Goal: Information Seeking & Learning: Learn about a topic

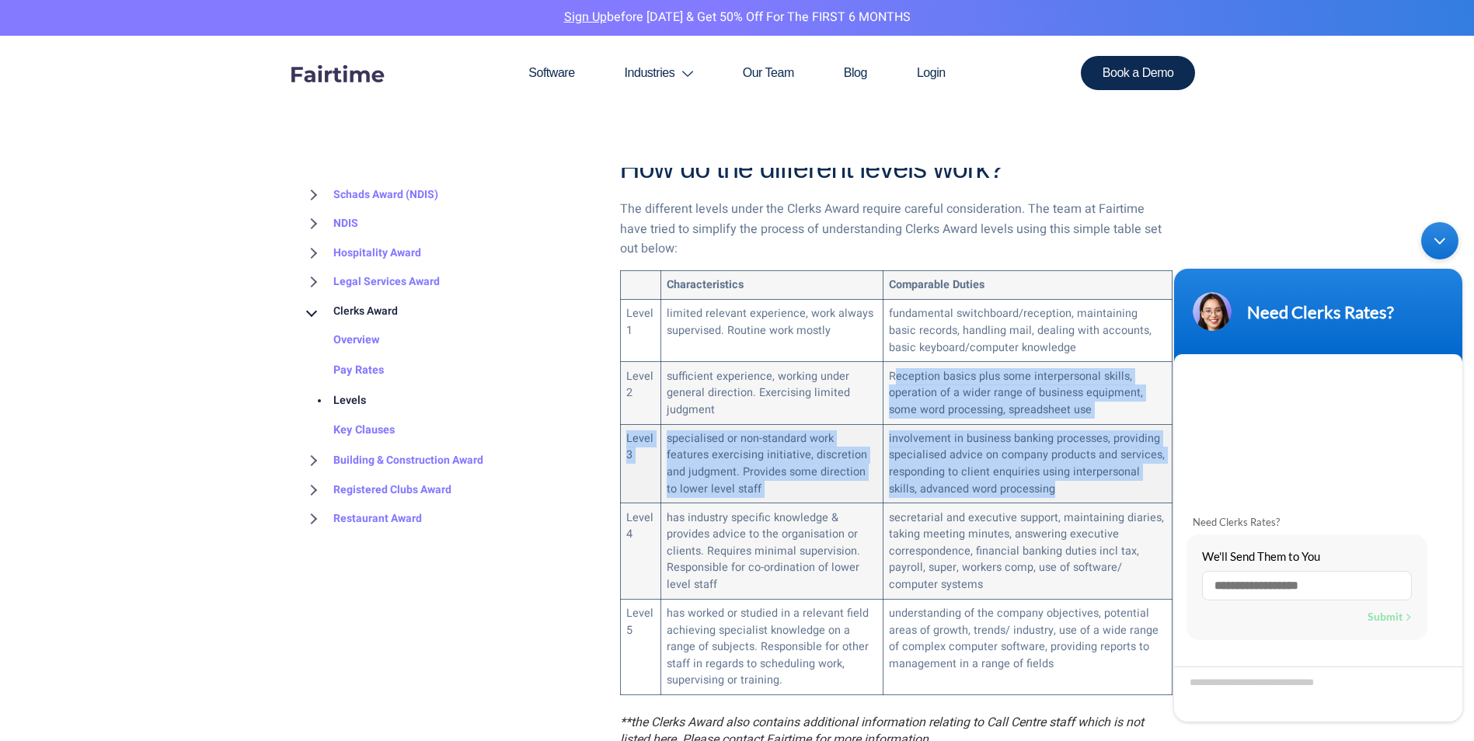
drag, startPoint x: 888, startPoint y: 355, endPoint x: 1083, endPoint y: 470, distance: 225.8
click at [1083, 470] on tbody "Characteristics Comparable Duties Level 1 limited relevant experience, work alw…" at bounding box center [896, 483] width 552 height 424
drag, startPoint x: 1083, startPoint y: 470, endPoint x: 1075, endPoint y: 460, distance: 12.7
click at [1067, 458] on td "involvement in business banking processes, providing specialised advice on comp…" at bounding box center [1027, 463] width 289 height 79
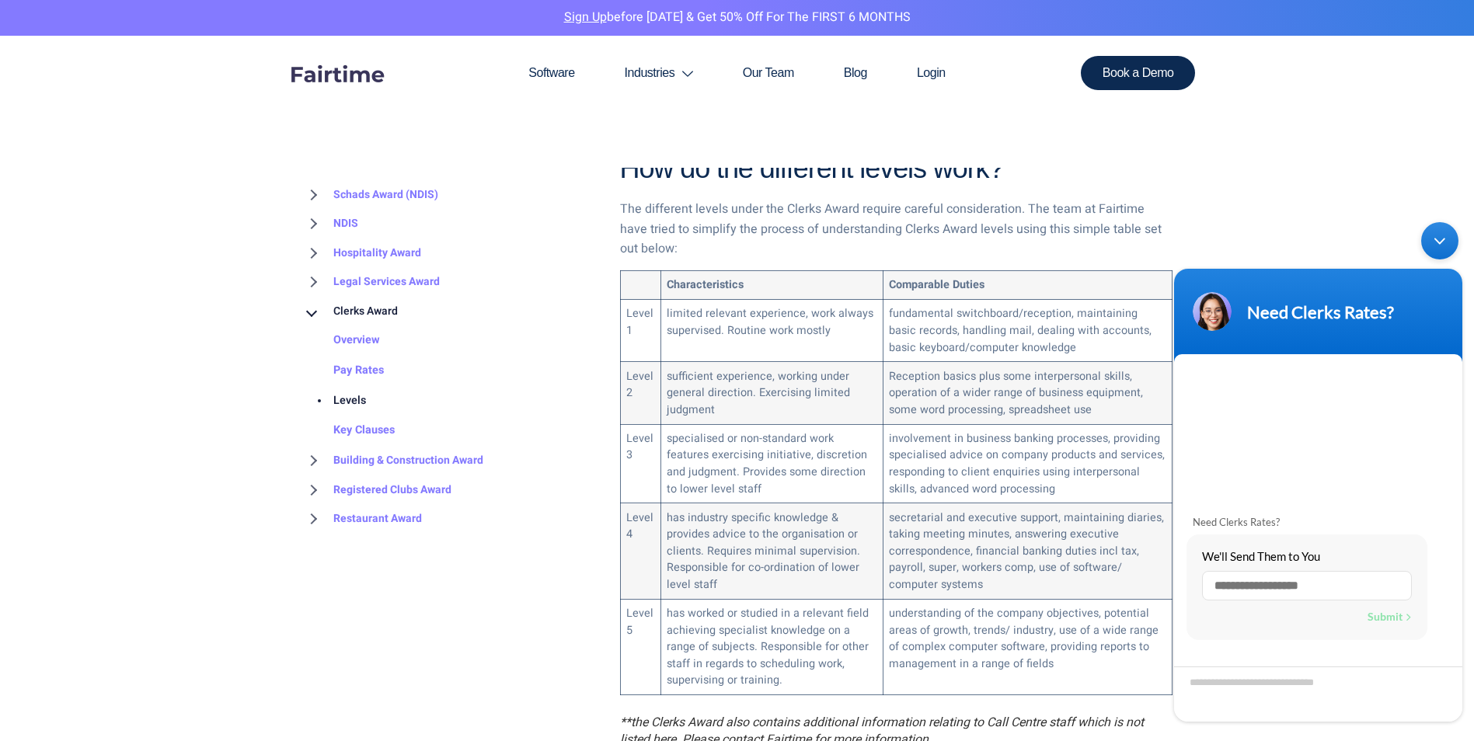
click at [1441, 251] on div "Minimize live chat window" at bounding box center [1440, 240] width 37 height 37
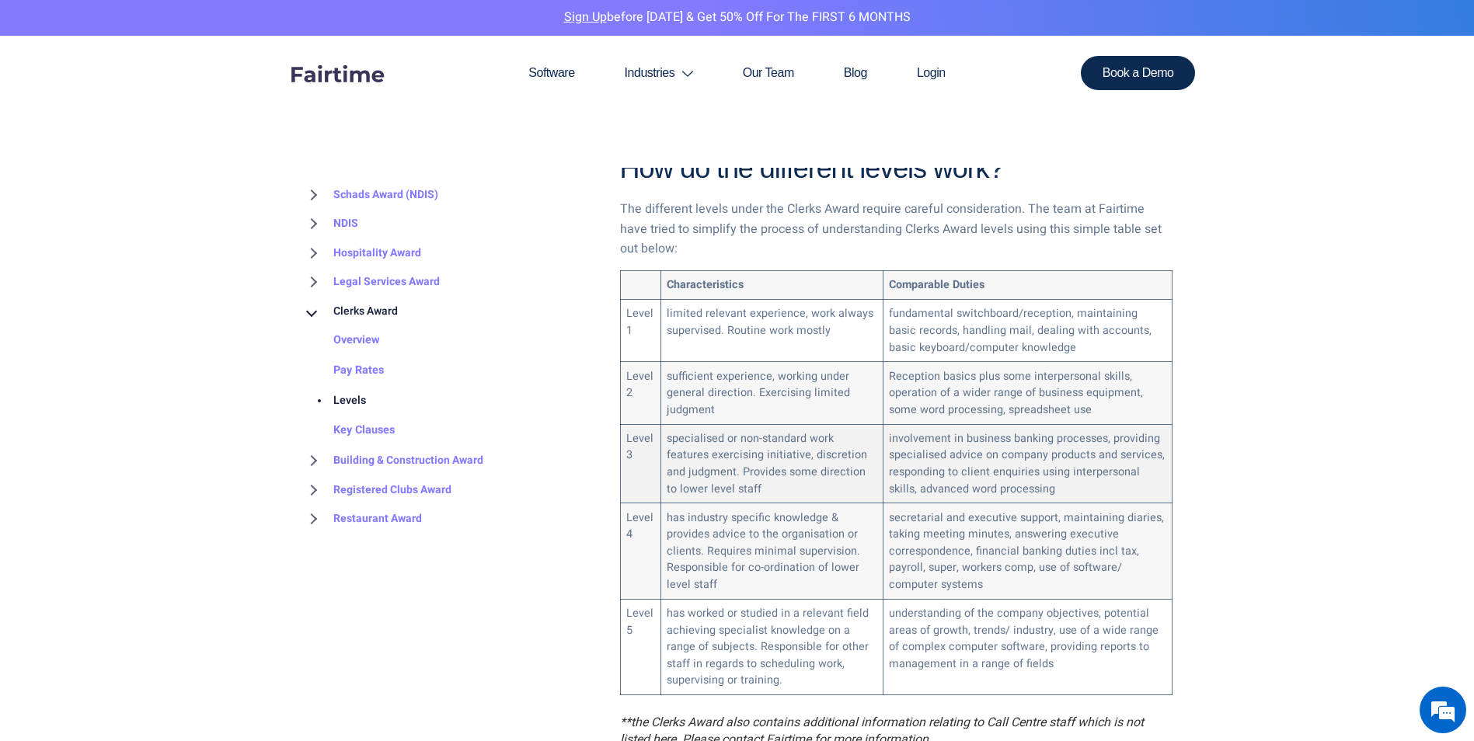
click at [965, 438] on td "involvement in business banking processes, providing specialised advice on comp…" at bounding box center [1027, 463] width 289 height 79
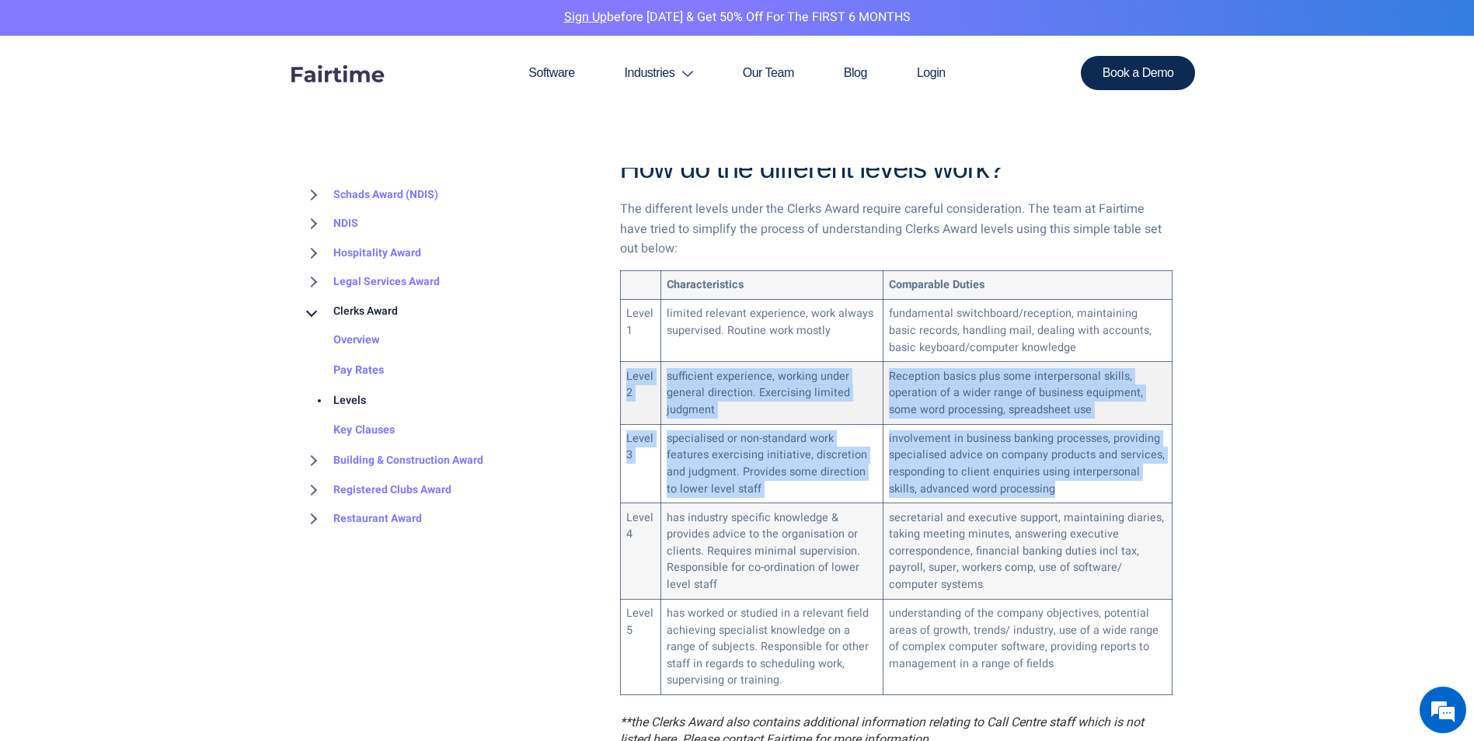
drag, startPoint x: 1055, startPoint y: 463, endPoint x: 622, endPoint y: 354, distance: 447.3
click at [622, 354] on tbody "Characteristics Comparable Duties Level 1 limited relevant experience, work alw…" at bounding box center [896, 483] width 552 height 424
copy tbody "Level 2 sufficient experience, working under general direction. Exercising limi…"
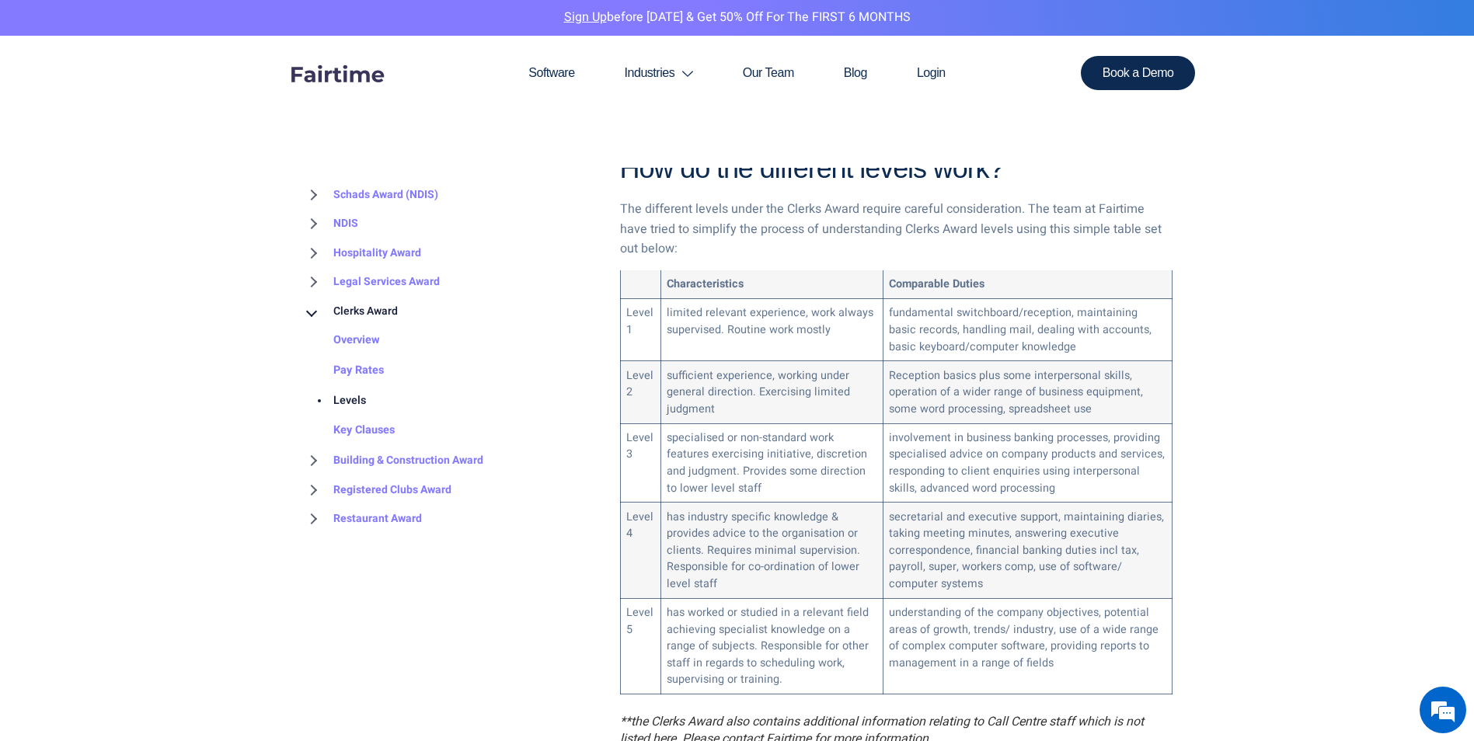
click at [553, 666] on div "BROWSE TOPICS Schads Award (NDIS) Overview 2025 Update Pay Rates How to Interpr…" at bounding box center [450, 411] width 310 height 542
click at [776, 553] on td "has industry specific knowledge & provides advice to the organisation or client…" at bounding box center [772, 551] width 222 height 96
